Goal: Task Accomplishment & Management: Use online tool/utility

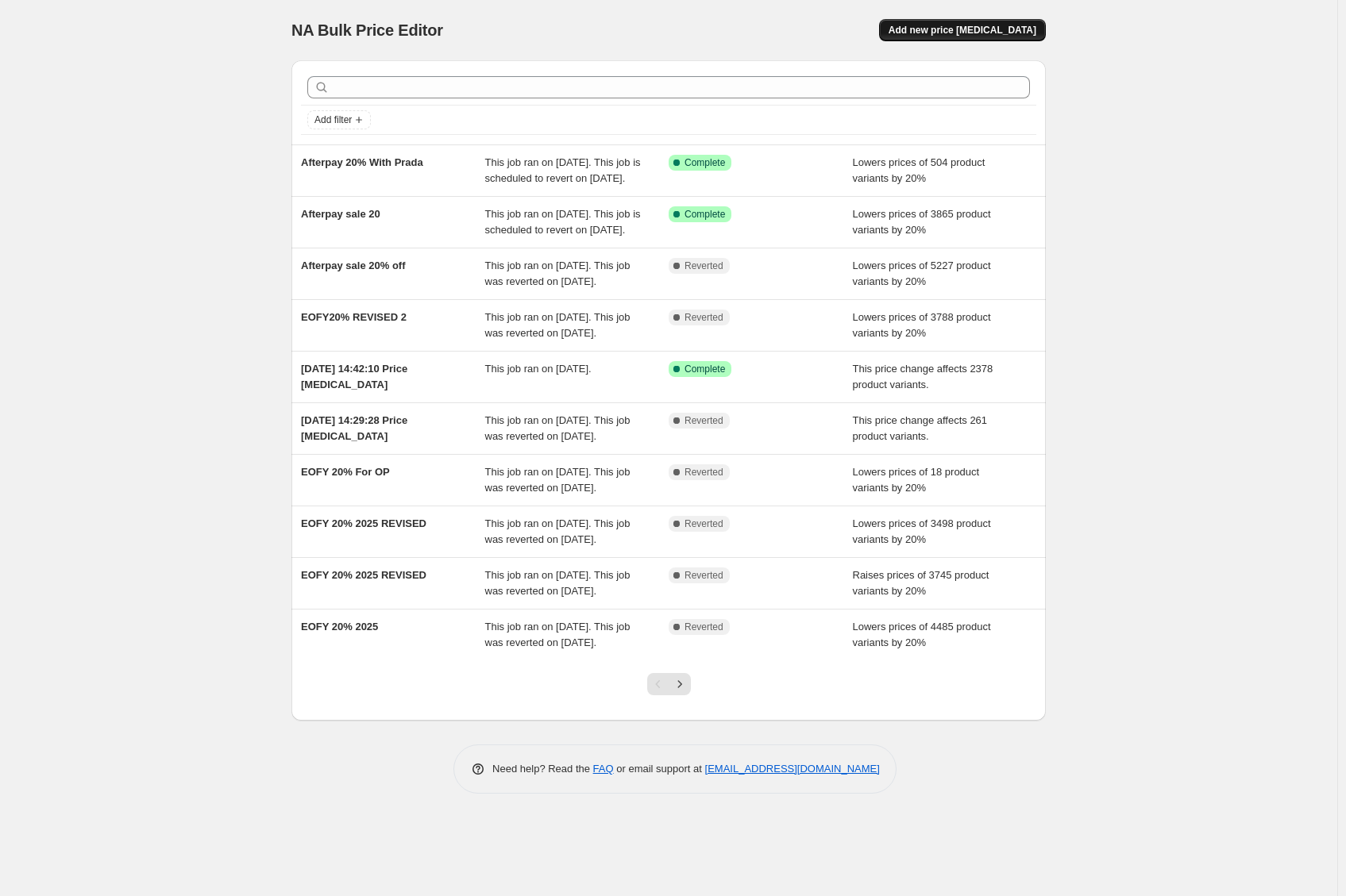
click at [1000, 38] on button "Add new price [MEDICAL_DATA]" at bounding box center [962, 30] width 167 height 22
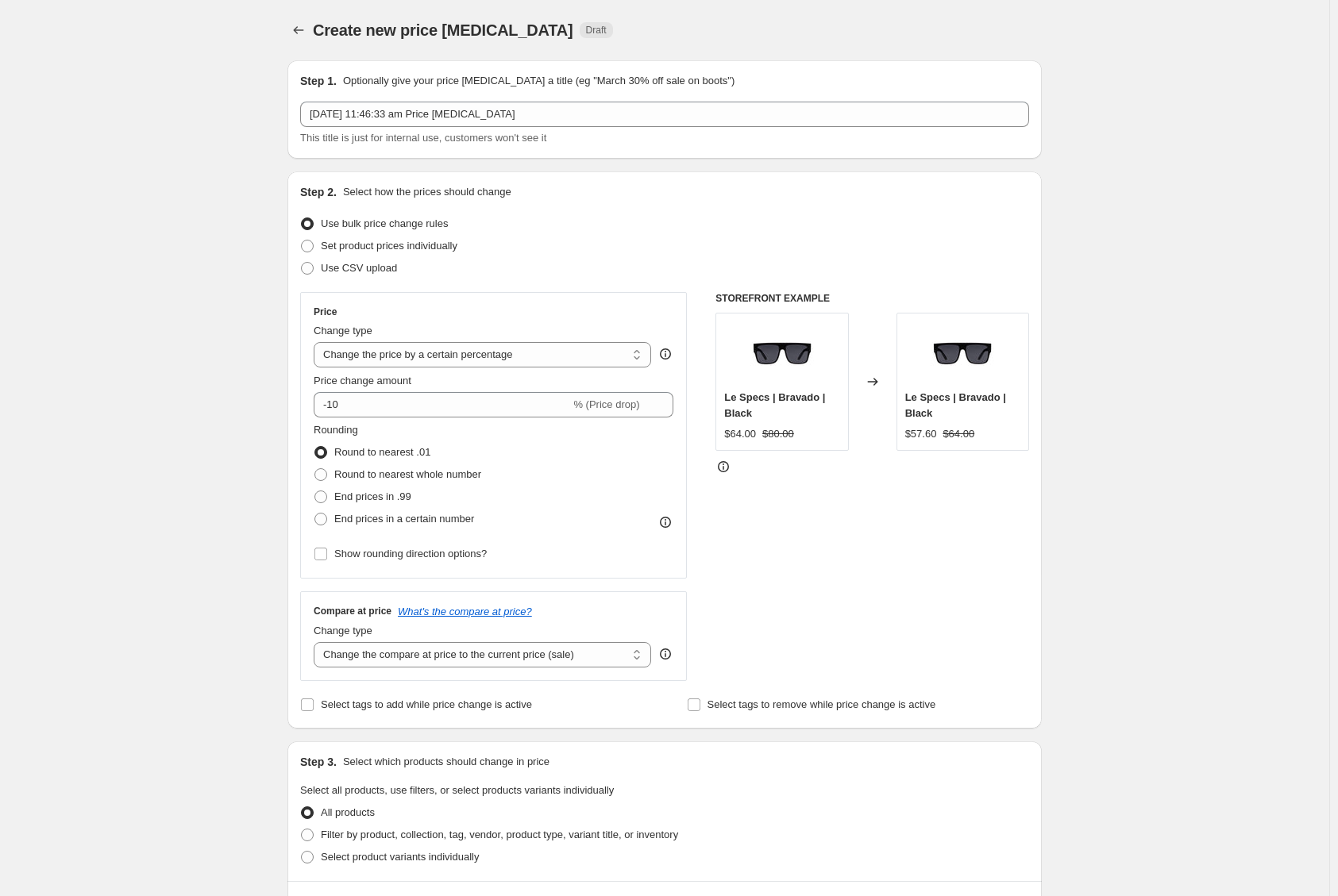
click at [266, 419] on div "Create new price [MEDICAL_DATA]. This page is ready Create new price [MEDICAL_D…" at bounding box center [665, 793] width 1329 height 1587
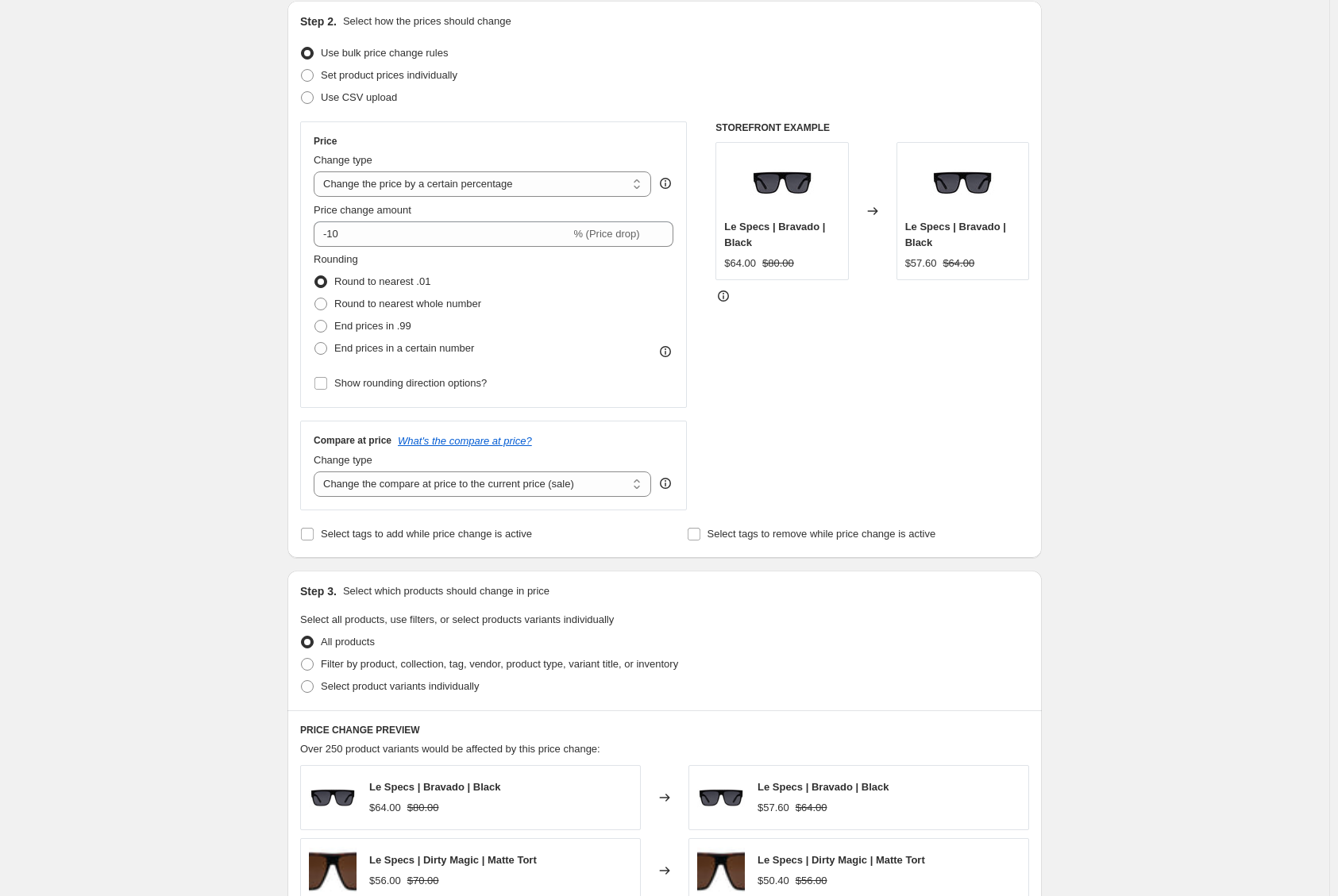
scroll to position [238, 0]
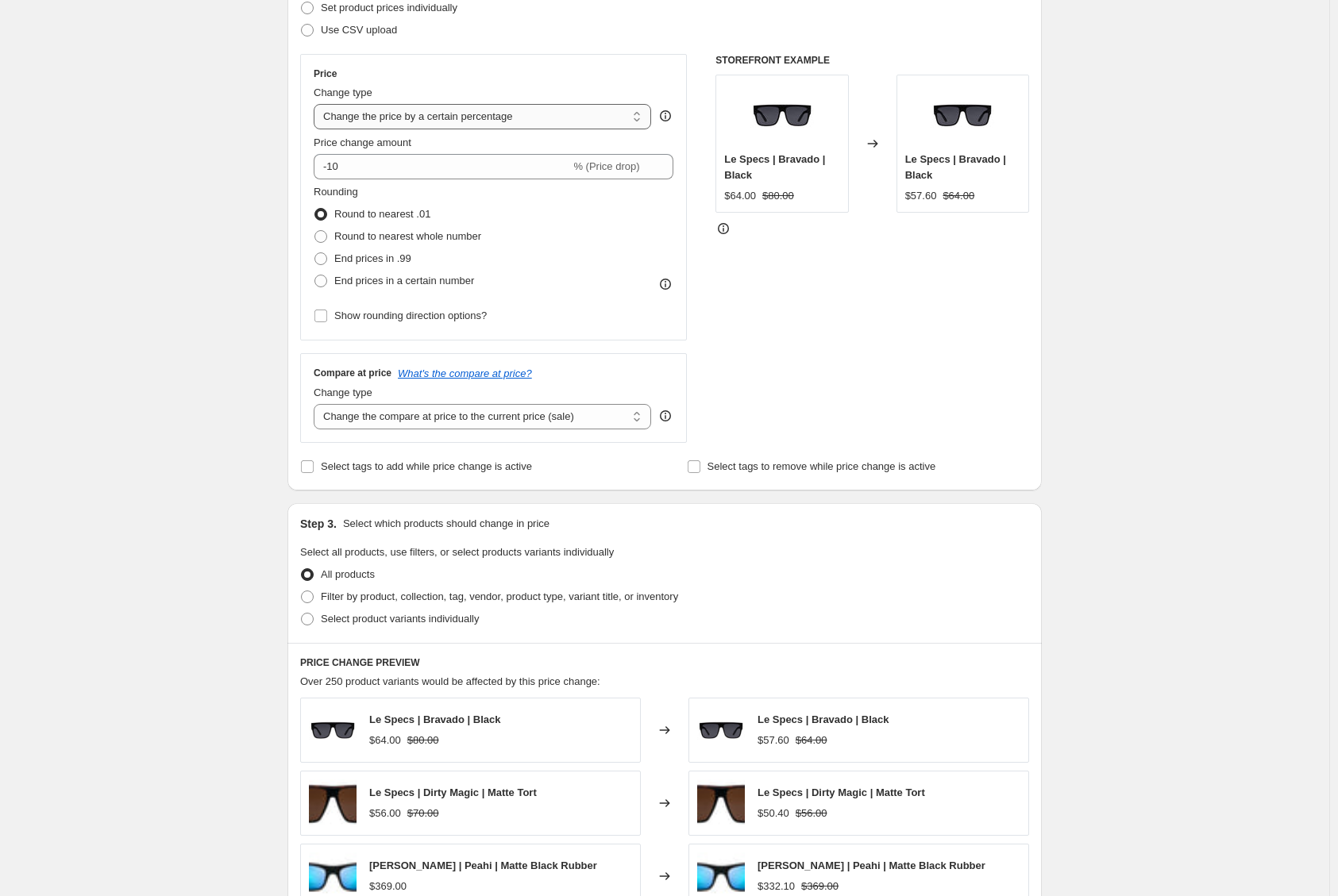
click at [387, 121] on select "Change the price to a certain amount Change the price by a certain amount Chang…" at bounding box center [483, 117] width 338 height 26
select select "no_change"
click at [317, 104] on select "Change the price to a certain amount Change the price by a certain amount Chang…" at bounding box center [483, 117] width 338 height 26
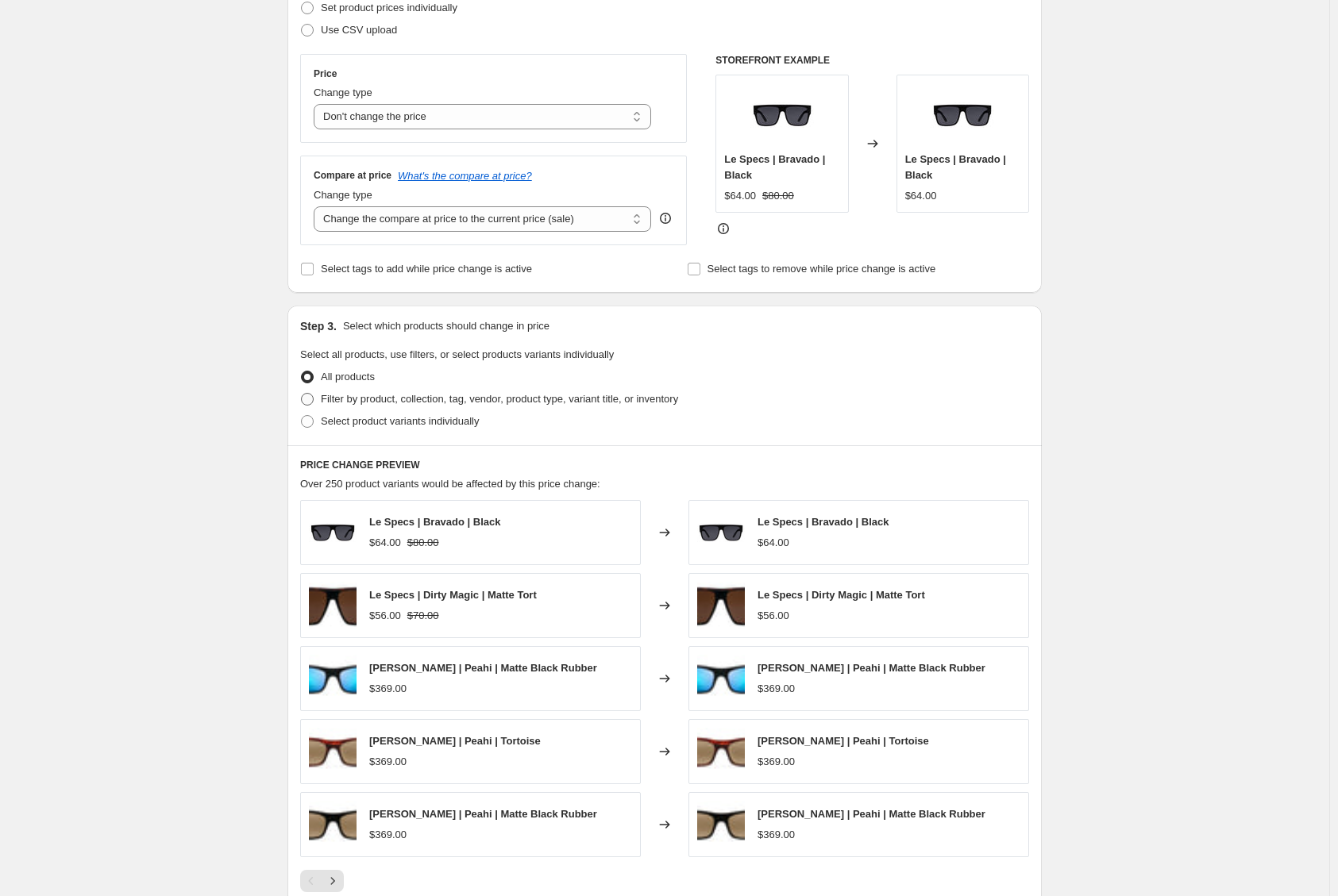
click at [369, 405] on span "Filter by product, collection, tag, vendor, product type, variant title, or inv…" at bounding box center [500, 399] width 357 height 12
click at [302, 394] on input "Filter by product, collection, tag, vendor, product type, variant title, or inv…" at bounding box center [301, 393] width 1 height 1
radio input "true"
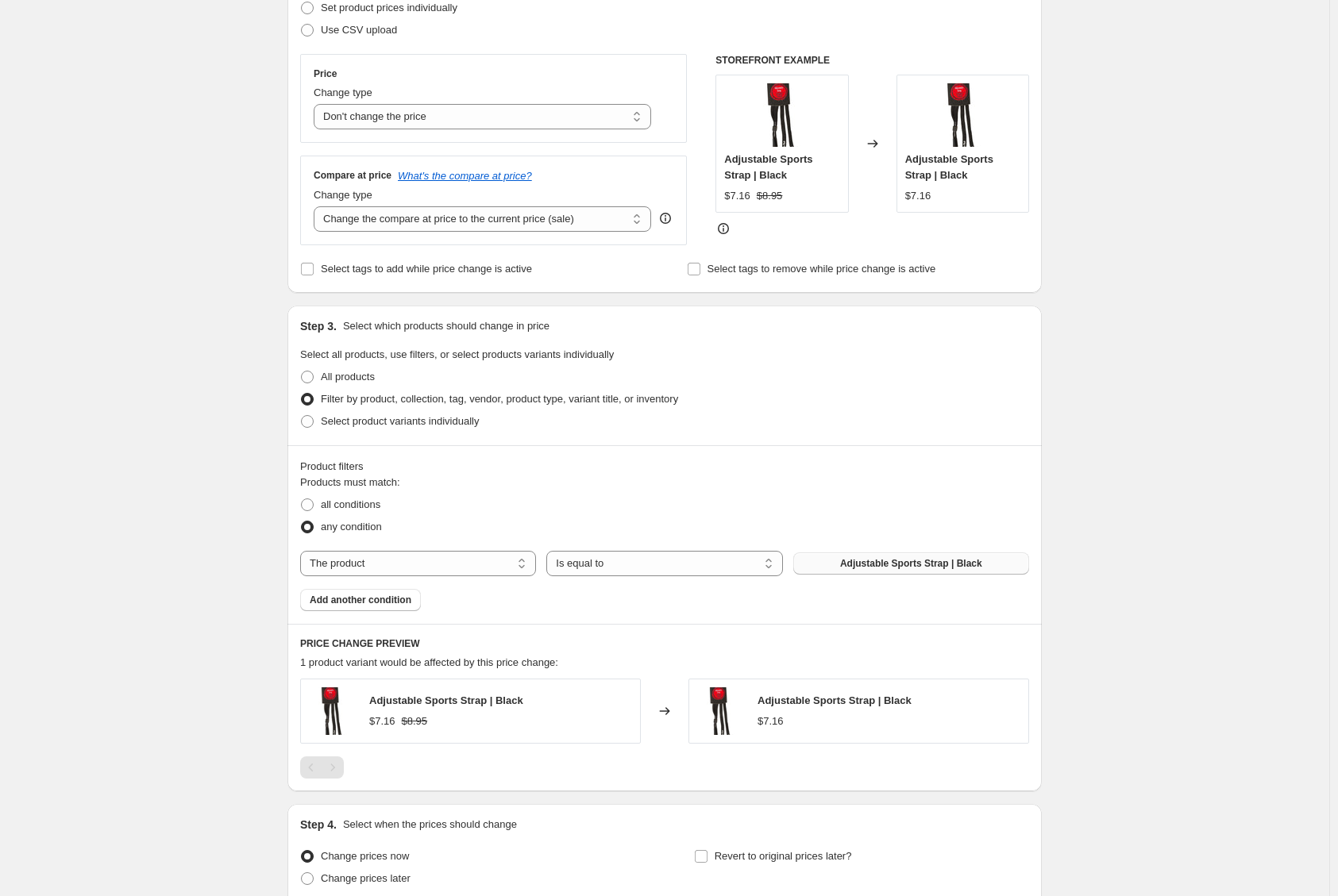
click at [871, 559] on span "Adjustable Sports Strap | Black" at bounding box center [911, 563] width 142 height 13
click at [401, 564] on select "The product The product's collection The product's tag The product's vendor The…" at bounding box center [418, 564] width 236 height 26
select select "collection"
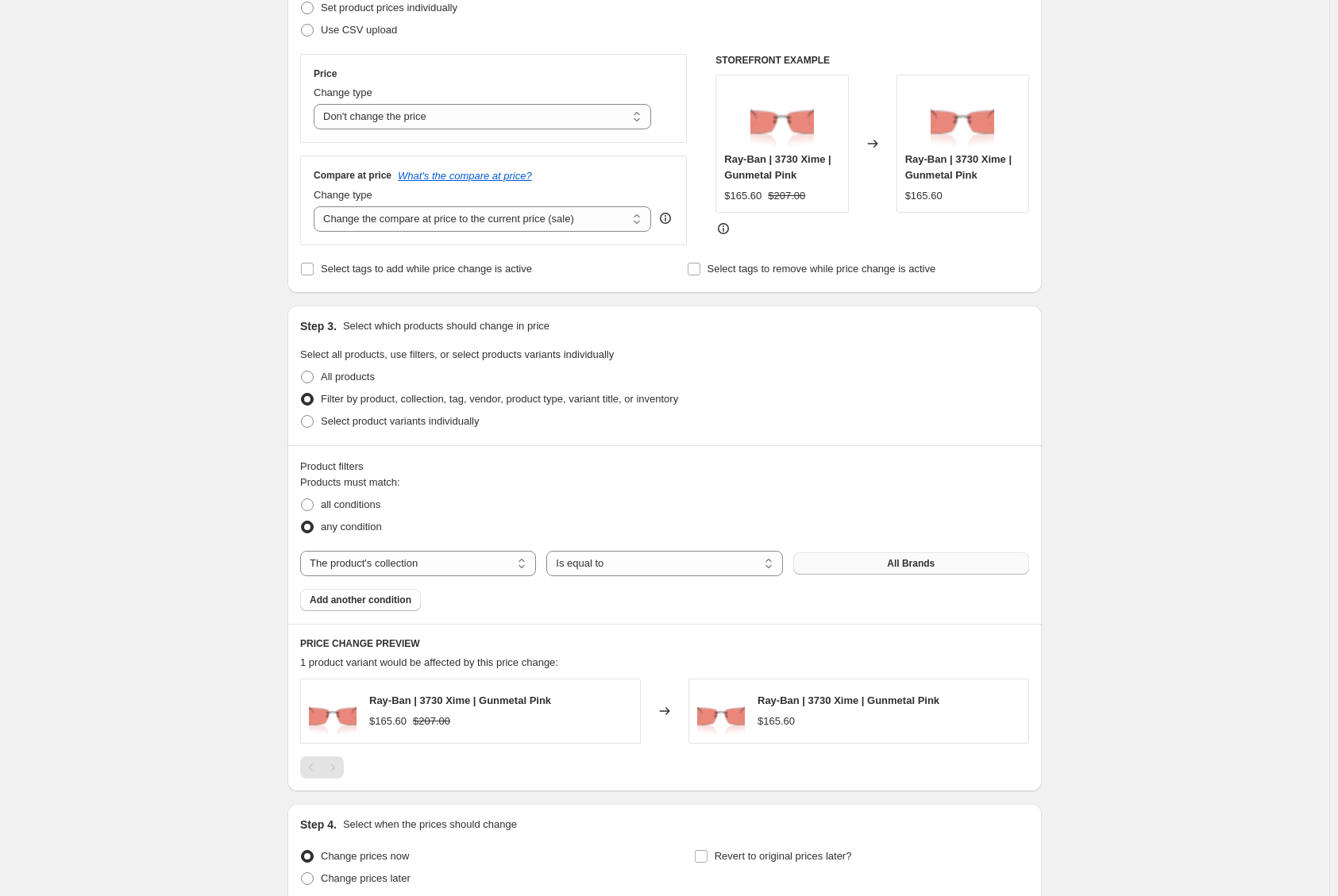
click at [890, 564] on button "All Brands" at bounding box center [911, 563] width 236 height 22
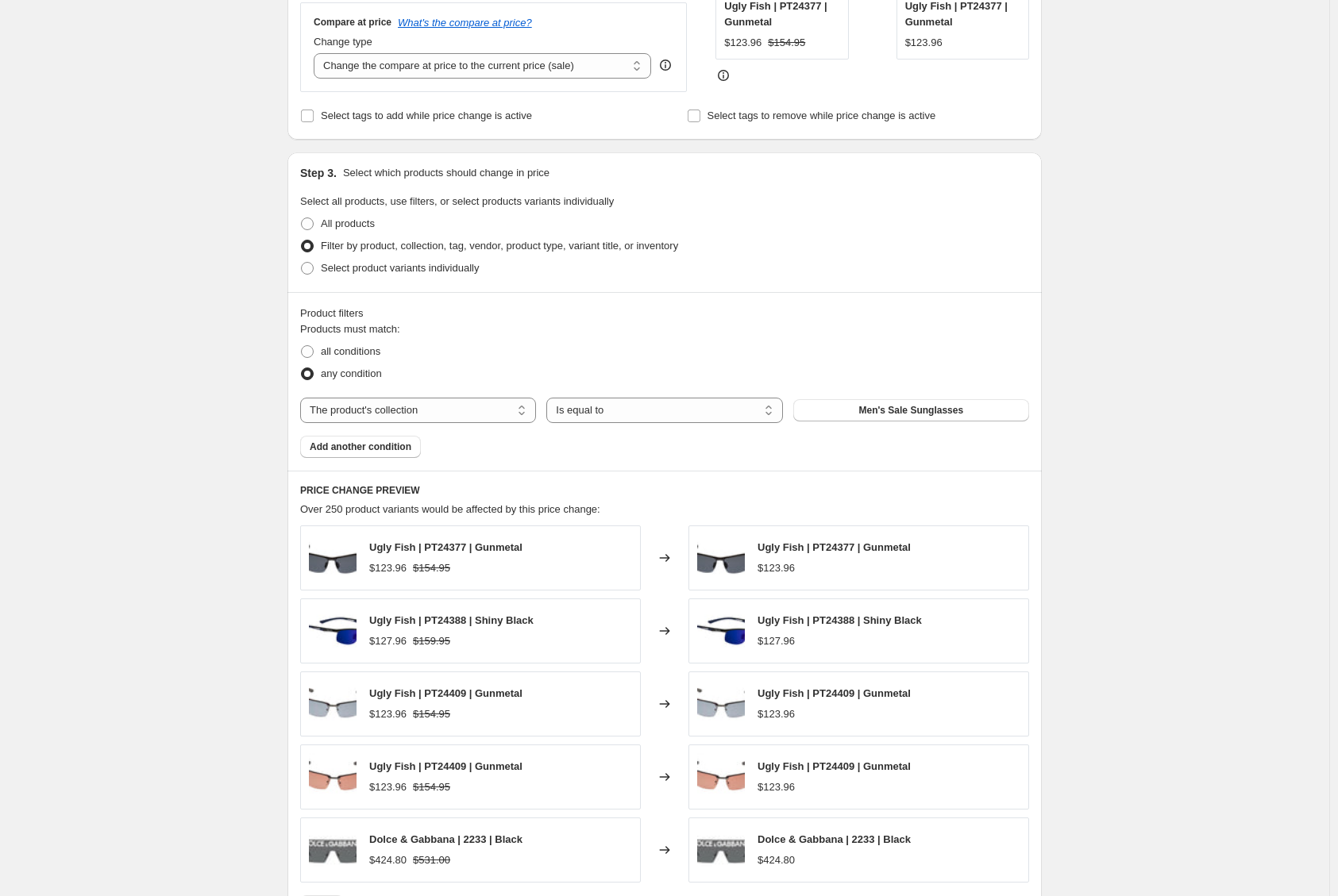
scroll to position [397, 0]
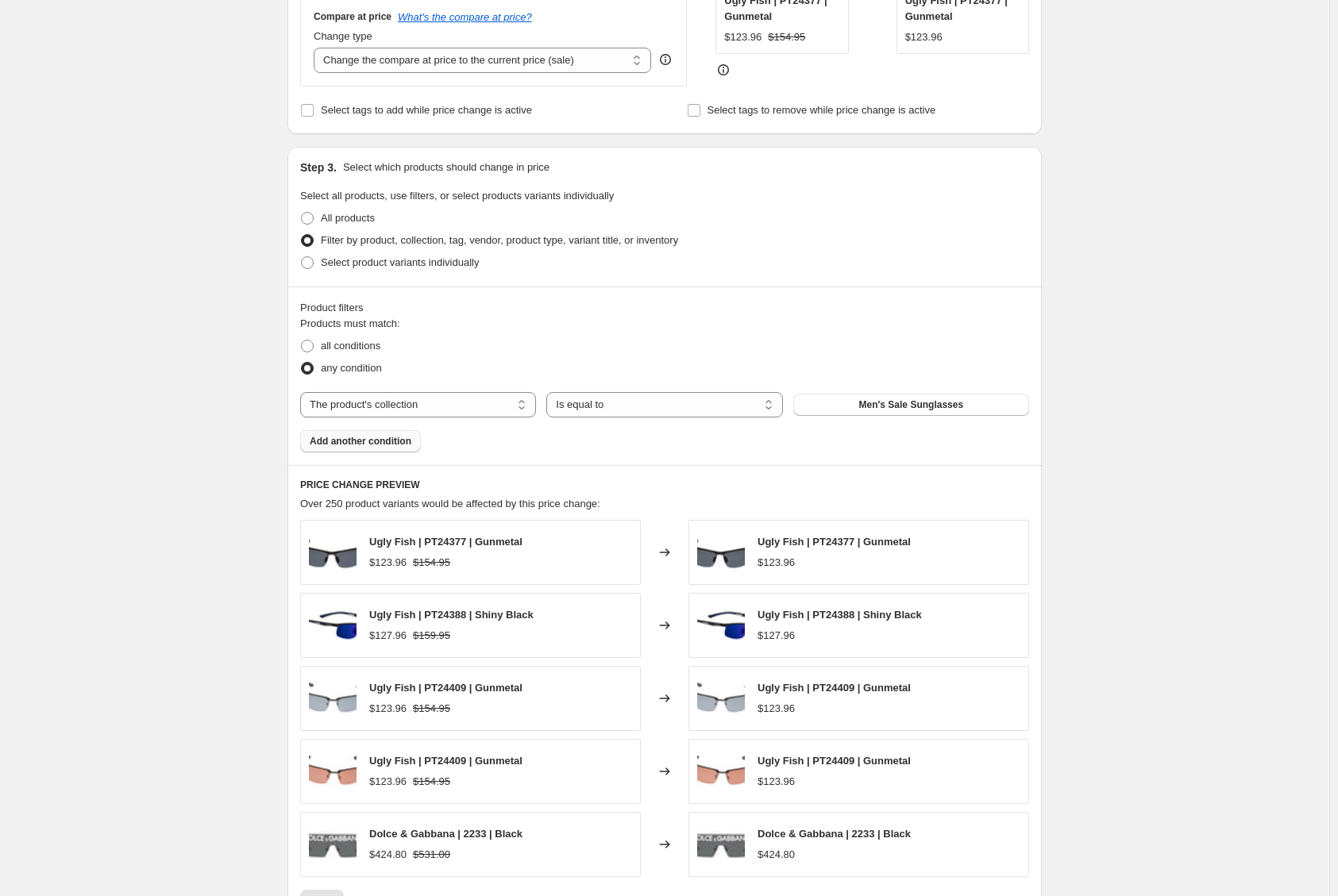
click at [386, 439] on span "Add another condition" at bounding box center [360, 441] width 101 height 13
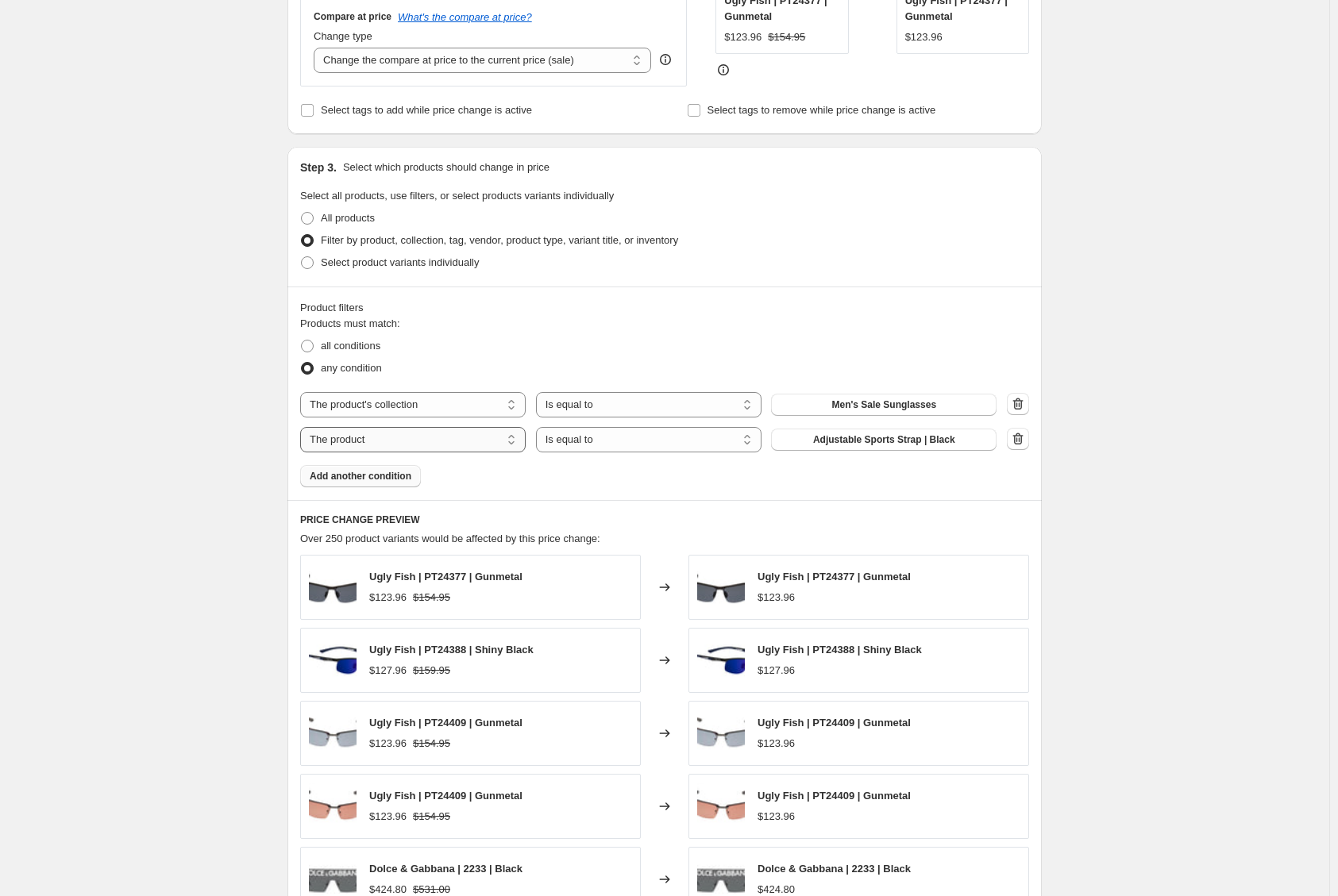
click at [386, 439] on select "The product The product's collection The product's tag The product's vendor The…" at bounding box center [413, 440] width 226 height 26
select select "collection"
click at [900, 441] on span "All Brands" at bounding box center [884, 439] width 48 height 13
click at [941, 444] on button "All Brands" at bounding box center [883, 440] width 226 height 22
click at [347, 484] on button "Add another condition" at bounding box center [361, 477] width 121 height 22
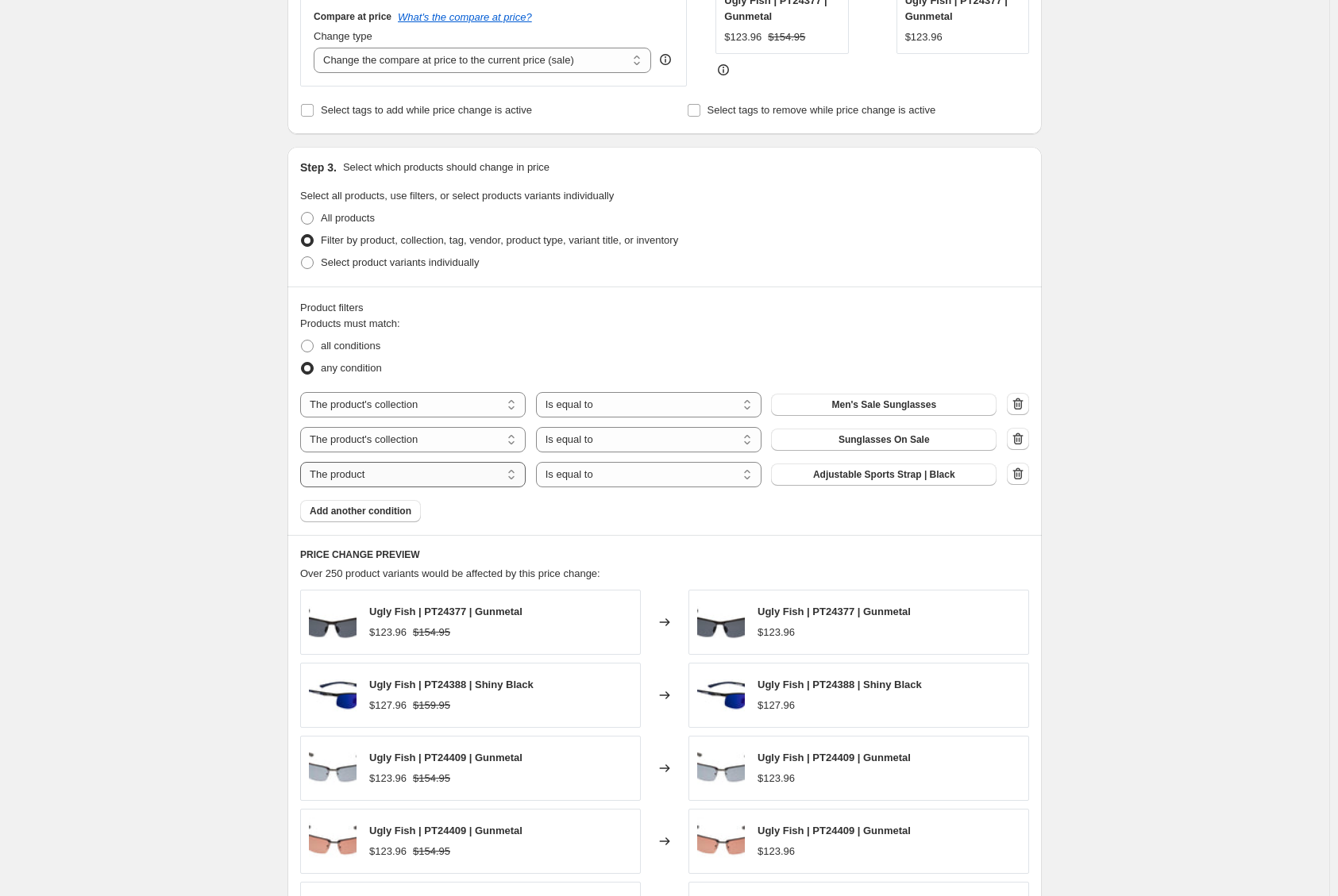
click at [359, 480] on select "The product The product's collection The product's tag The product's vendor The…" at bounding box center [413, 475] width 226 height 26
select select "collection"
click at [915, 477] on button "All Brands" at bounding box center [883, 475] width 226 height 22
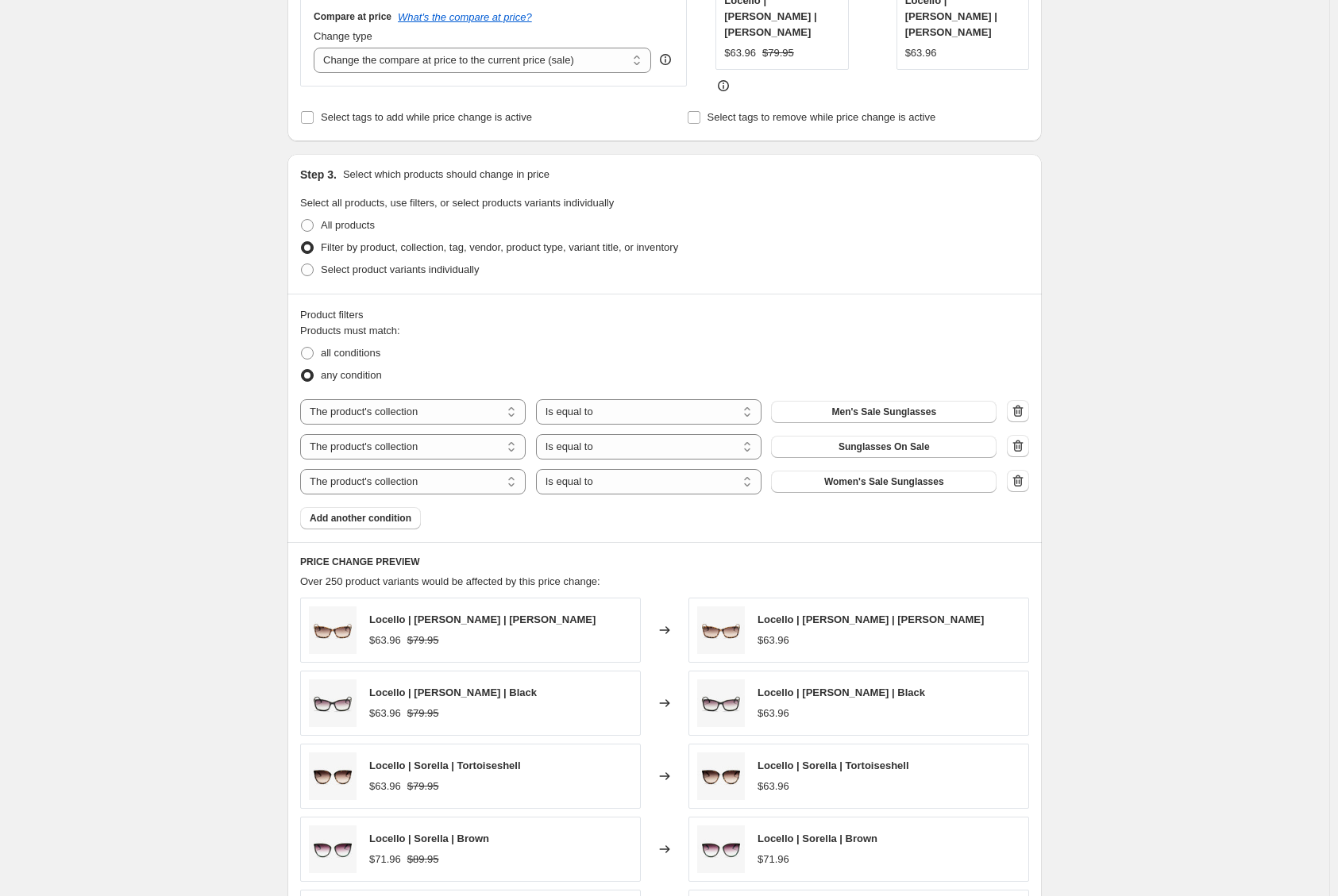
click at [1198, 457] on div "Create new price [MEDICAL_DATA]. This page is ready Create new price [MEDICAL_D…" at bounding box center [665, 425] width 1329 height 1646
click at [1186, 506] on div "Create new price [MEDICAL_DATA]. This page is ready Create new price [MEDICAL_D…" at bounding box center [665, 425] width 1329 height 1646
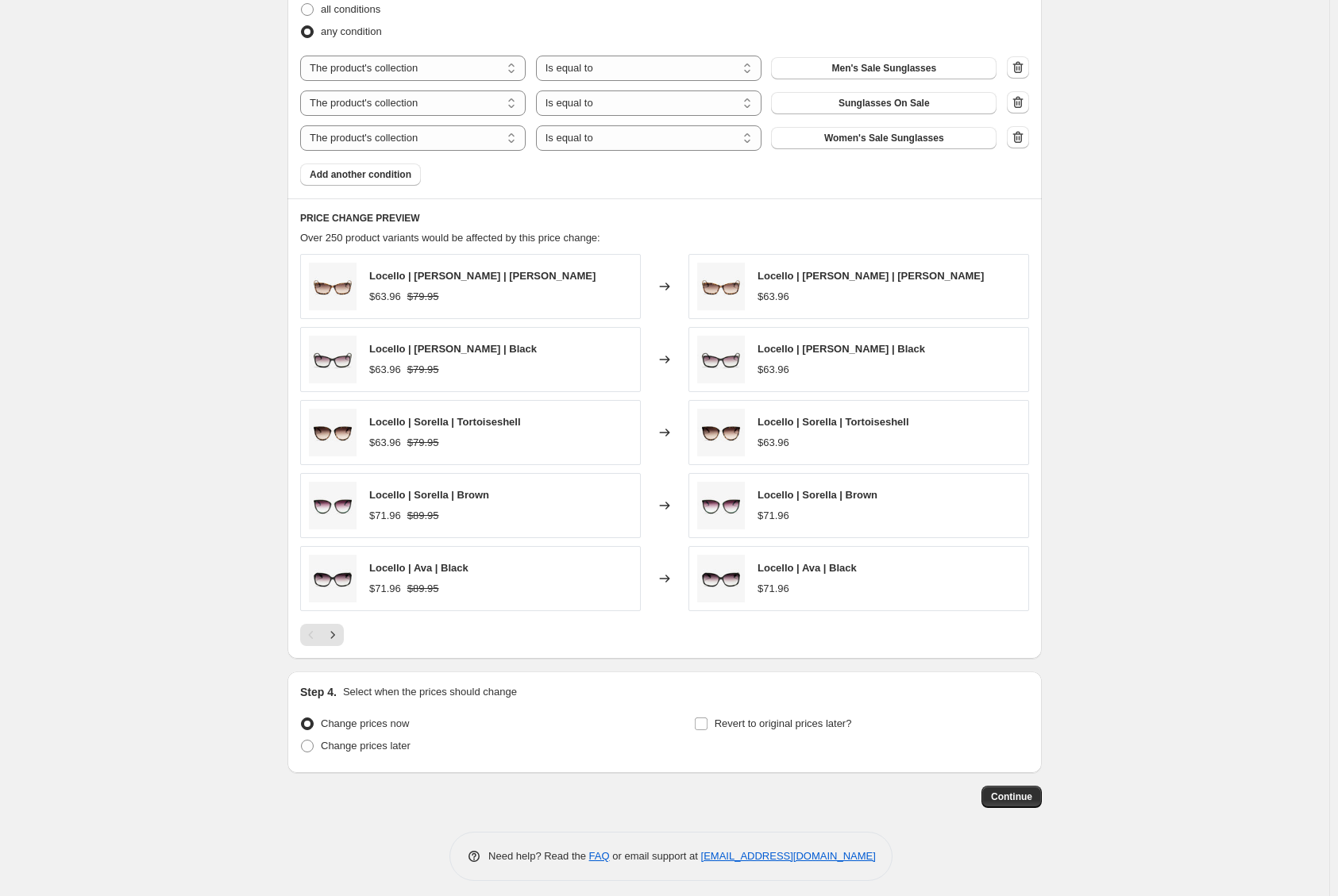
scroll to position [742, 0]
click at [825, 716] on span "Revert to original prices later?" at bounding box center [783, 722] width 137 height 12
click at [707, 716] on input "Revert to original prices later?" at bounding box center [700, 722] width 13 height 13
checkbox input "true"
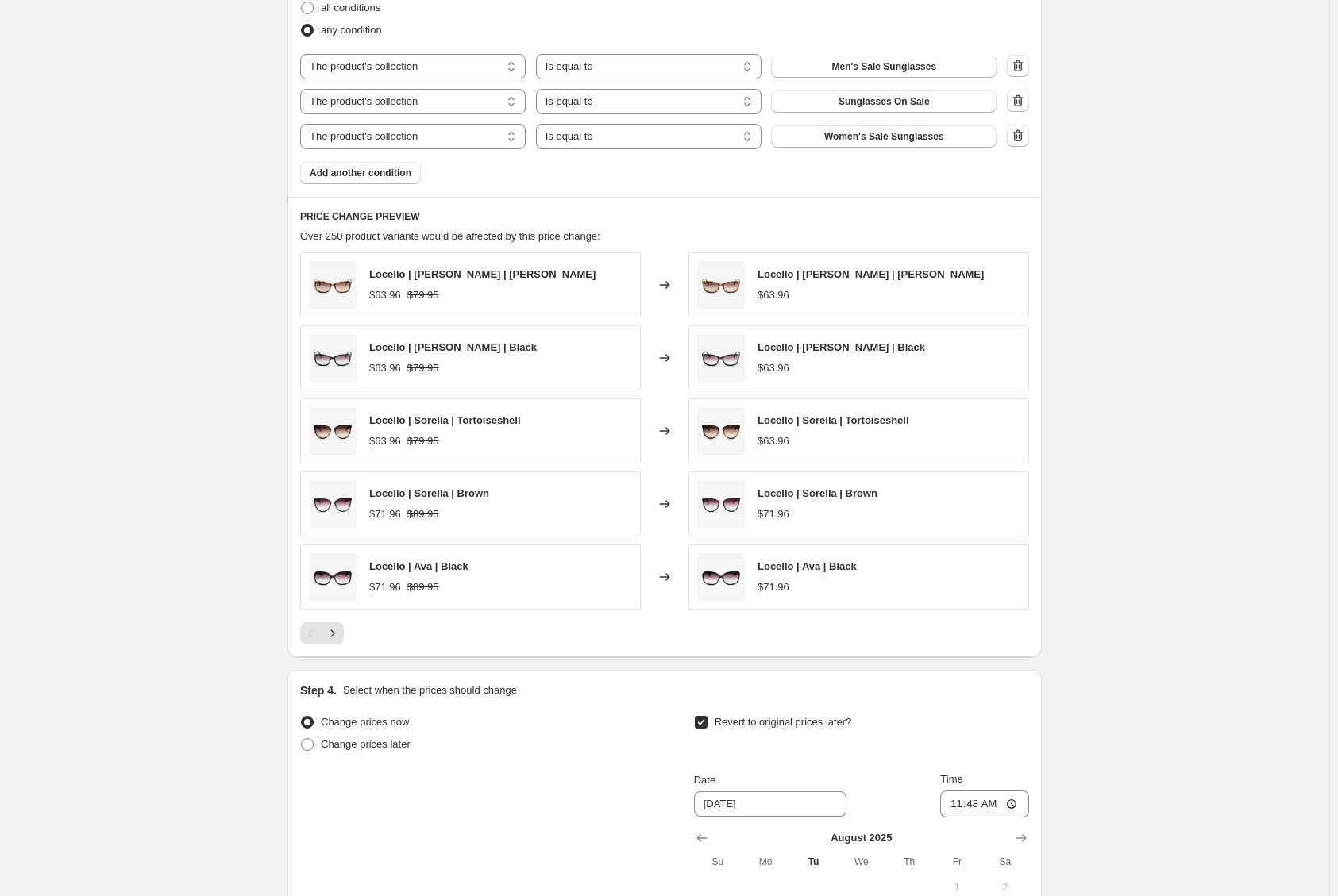
scroll to position [980, 0]
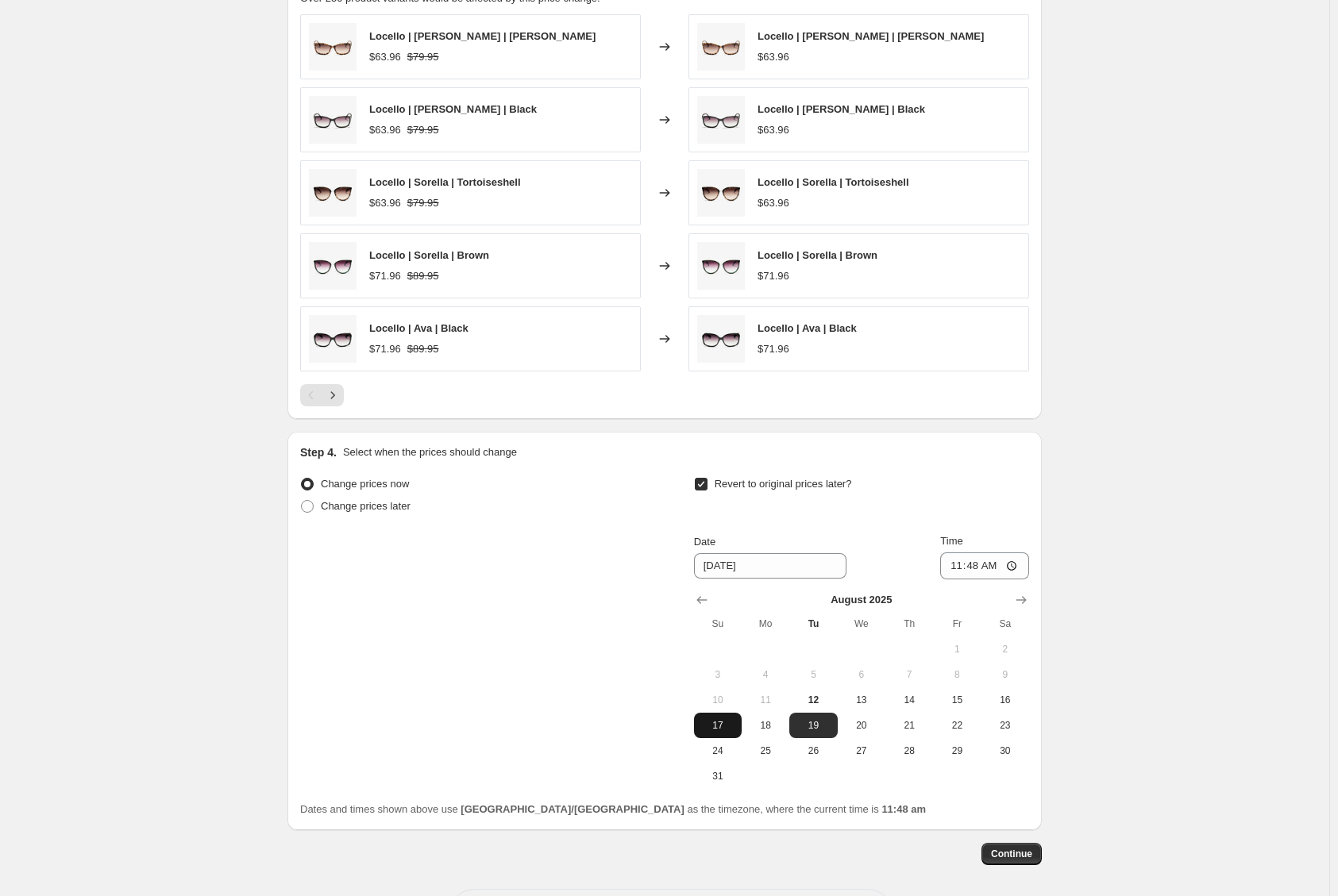
click at [727, 723] on span "17" at bounding box center [718, 725] width 35 height 13
type input "[DATE]"
click at [955, 560] on input "11:48" at bounding box center [985, 566] width 89 height 27
click at [992, 557] on input "11:48" at bounding box center [985, 566] width 89 height 27
click at [1019, 852] on span "Continue" at bounding box center [1012, 854] width 42 height 13
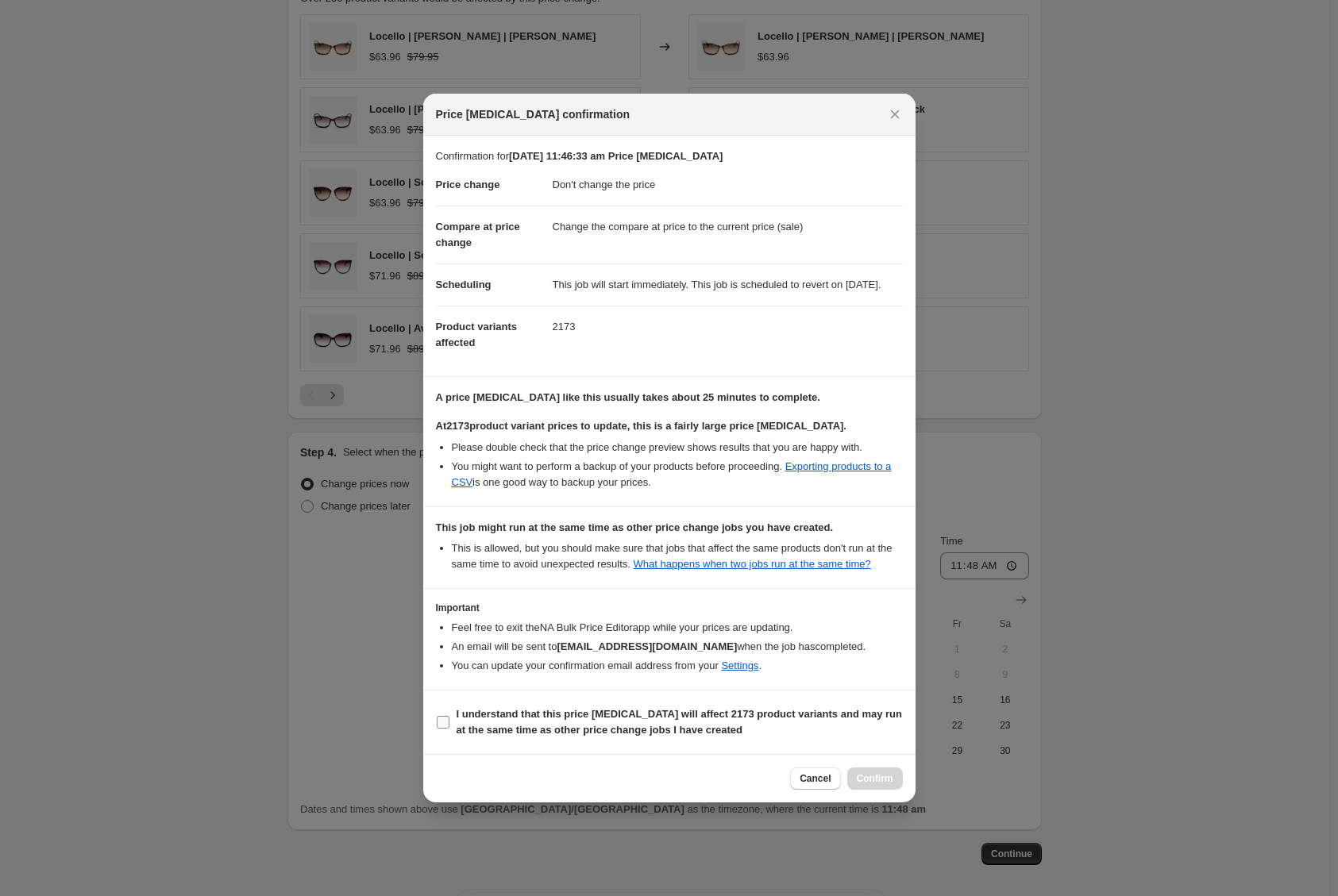
click at [449, 729] on input "I understand that this price [MEDICAL_DATA] will affect 2173 product variants a…" at bounding box center [443, 722] width 13 height 13
checkbox input "true"
click at [875, 785] on span "Confirm" at bounding box center [875, 779] width 37 height 13
